Goal: Communication & Community: Answer question/provide support

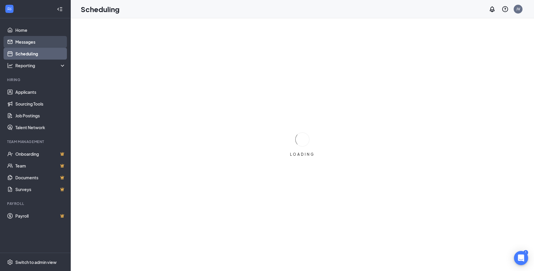
click at [31, 44] on link "Messages" at bounding box center [40, 42] width 50 height 12
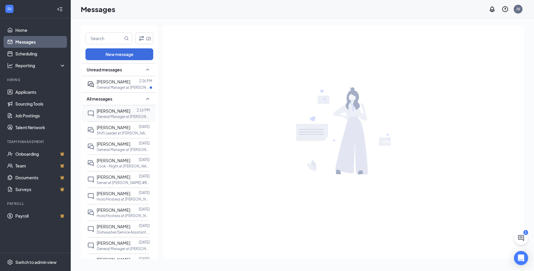
click at [123, 116] on p "General Manager at [PERSON_NAME] #8819" at bounding box center [123, 116] width 53 height 5
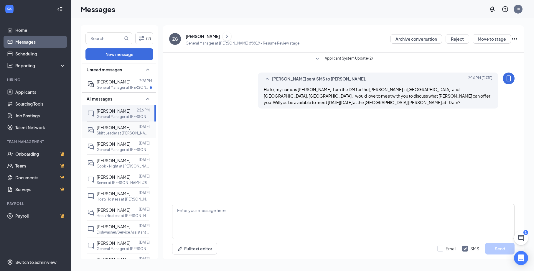
click at [115, 130] on span "[PERSON_NAME]" at bounding box center [114, 127] width 34 height 5
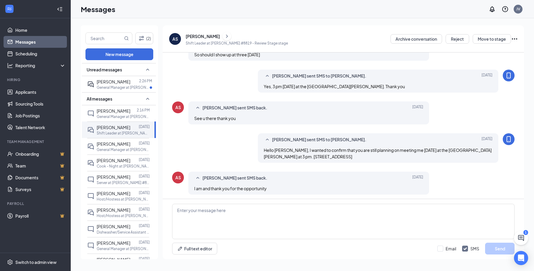
scroll to position [107, 0]
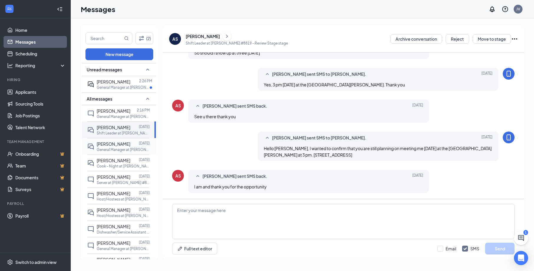
click at [112, 146] on span "[PERSON_NAME]" at bounding box center [114, 143] width 34 height 5
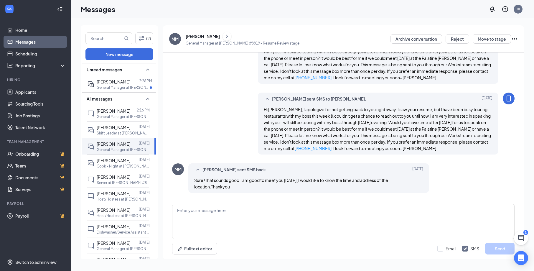
scroll to position [64, 0]
click at [117, 85] on p "General Manager at [PERSON_NAME] #8819" at bounding box center [123, 87] width 53 height 5
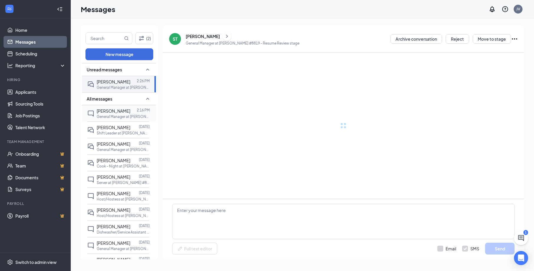
click at [118, 118] on p "General Manager at [PERSON_NAME] #8819" at bounding box center [123, 116] width 53 height 5
